Goal: Task Accomplishment & Management: Use online tool/utility

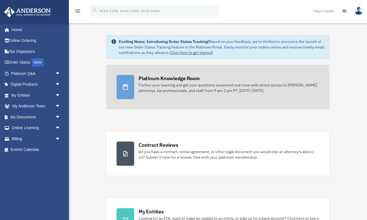
click at [178, 76] on div "Platinum Knowledge Room" at bounding box center [168, 78] width 61 height 7
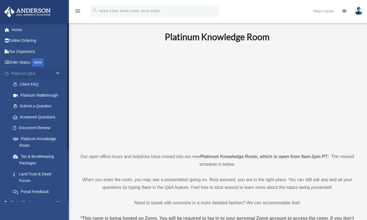
click at [57, 72] on span "arrow_drop_down" at bounding box center [60, 73] width 11 height 11
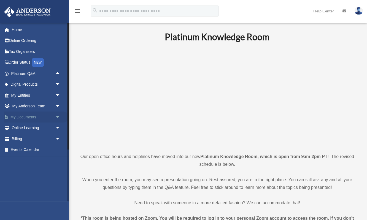
click at [34, 115] on link "My Documents arrow_drop_down" at bounding box center [36, 116] width 65 height 11
click at [56, 118] on span "arrow_drop_down" at bounding box center [60, 116] width 11 height 11
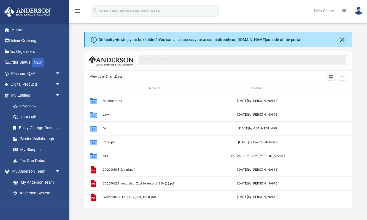
scroll to position [125, 268]
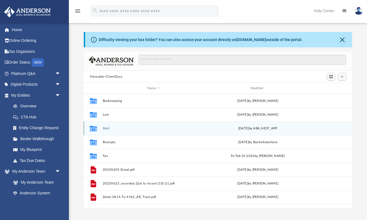
click at [224, 129] on div "[DATE] by ABA_NEST_APP" at bounding box center [258, 128] width 102 height 5
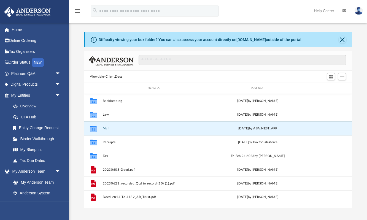
click at [107, 129] on button "Mail" at bounding box center [154, 129] width 102 height 4
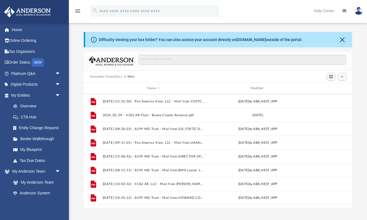
scroll to position [381, 0]
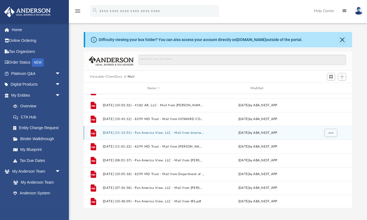
click at [189, 129] on div "File [DATE] (11:13:51) - Pan America View, LLC - Mail from Internal Revenue Ser…" at bounding box center [218, 133] width 268 height 14
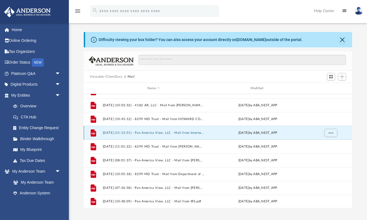
click at [187, 132] on button "[DATE] (11:13:51) - Pan America View, LLC - Mail from Internal Revenue Service.…" at bounding box center [154, 133] width 102 height 4
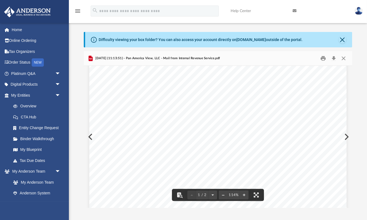
scroll to position [0, 0]
click at [325, 60] on button "Print" at bounding box center [323, 58] width 11 height 9
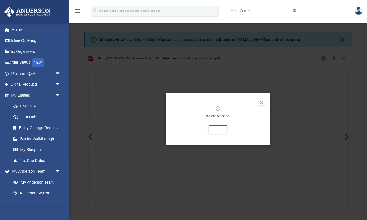
click at [273, 68] on div "Preview" at bounding box center [183, 110] width 367 height 220
